Goal: Navigation & Orientation: Find specific page/section

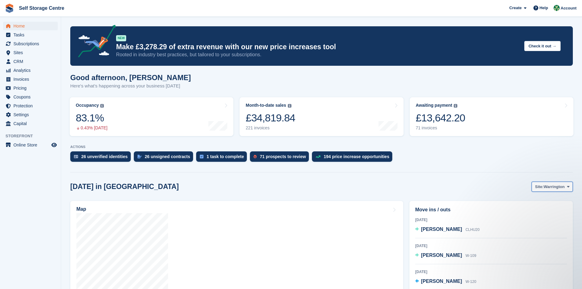
click at [280, 187] on icon at bounding box center [568, 186] width 2 height 4
click at [280, 200] on link "Winsford" at bounding box center [543, 211] width 53 height 11
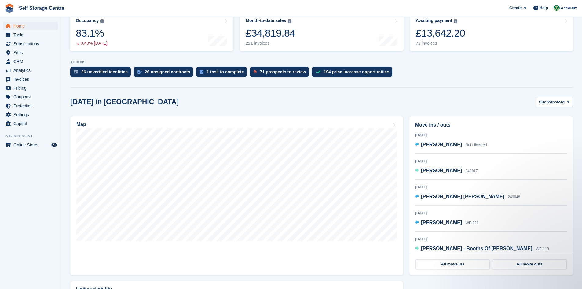
scroll to position [92, 0]
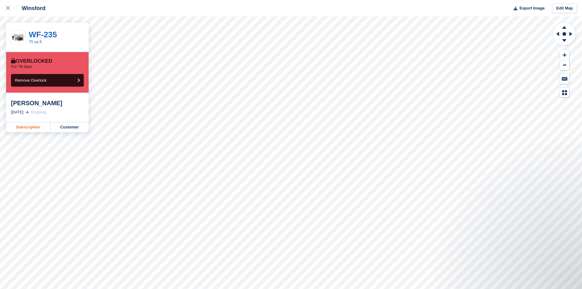
click at [30, 129] on link "Subscription" at bounding box center [28, 127] width 44 height 10
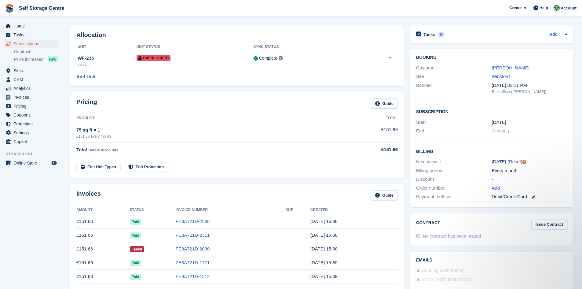
scroll to position [31, 0]
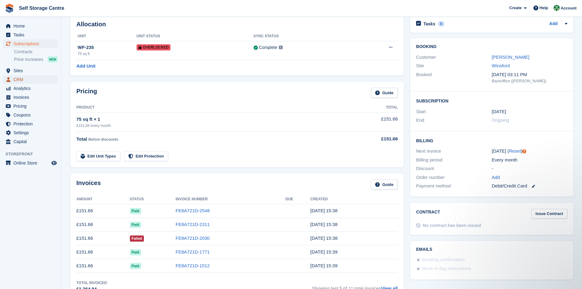
click at [35, 80] on span "CRM" at bounding box center [31, 79] width 37 height 9
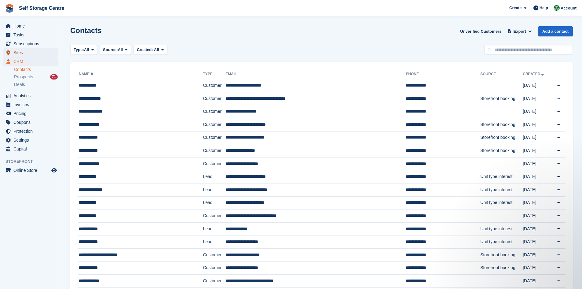
click at [28, 52] on span "Sites" at bounding box center [31, 52] width 37 height 9
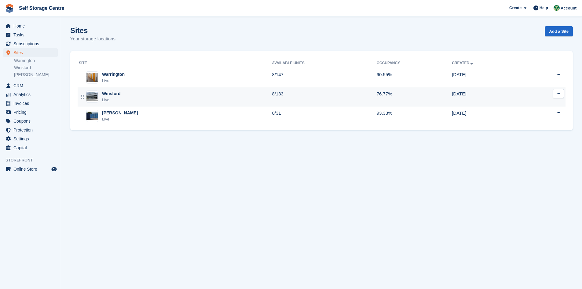
click at [275, 96] on td "8/133" at bounding box center [324, 96] width 104 height 19
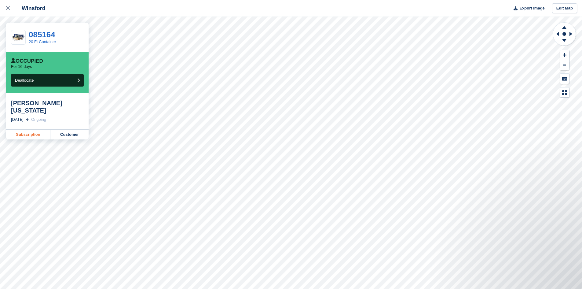
click at [29, 130] on link "Subscription" at bounding box center [28, 134] width 44 height 10
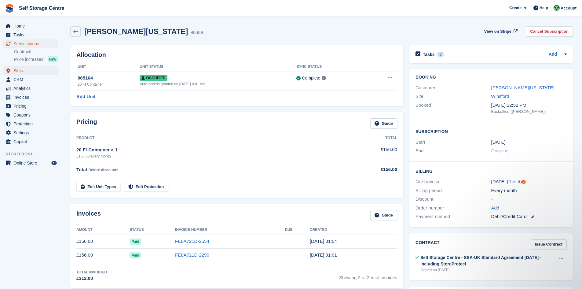
click at [25, 72] on span "Sites" at bounding box center [31, 70] width 37 height 9
